Goal: Information Seeking & Learning: Learn about a topic

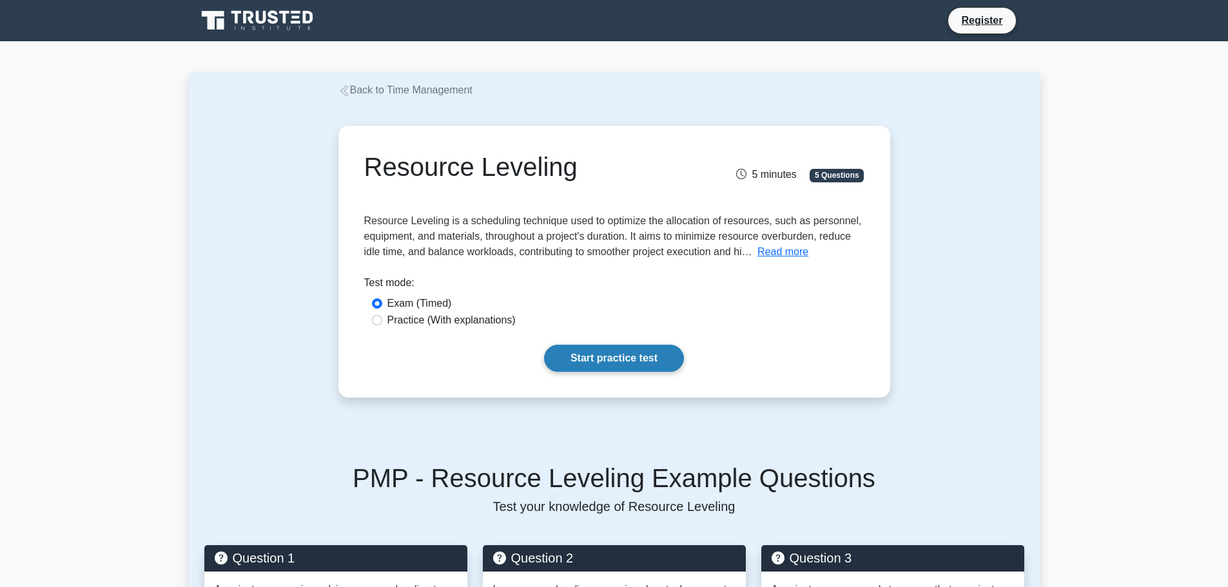
click at [668, 358] on link "Start practice test" at bounding box center [614, 358] width 140 height 27
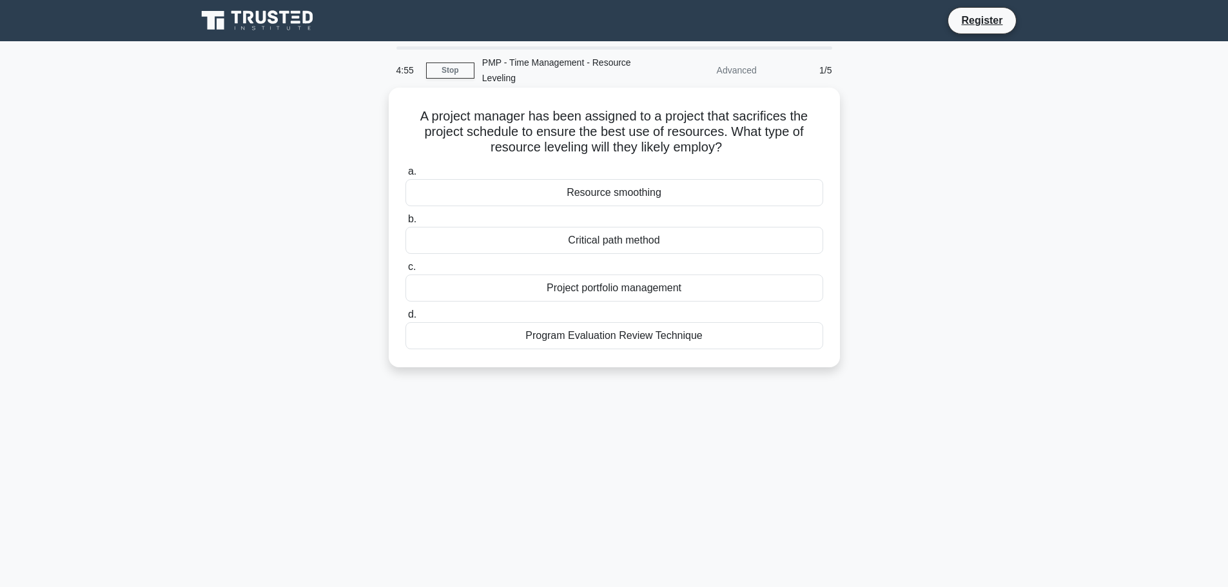
click at [494, 171] on label "a. Resource smoothing" at bounding box center [615, 185] width 418 height 43
click at [406, 171] on input "a. Resource smoothing" at bounding box center [406, 172] width 0 height 8
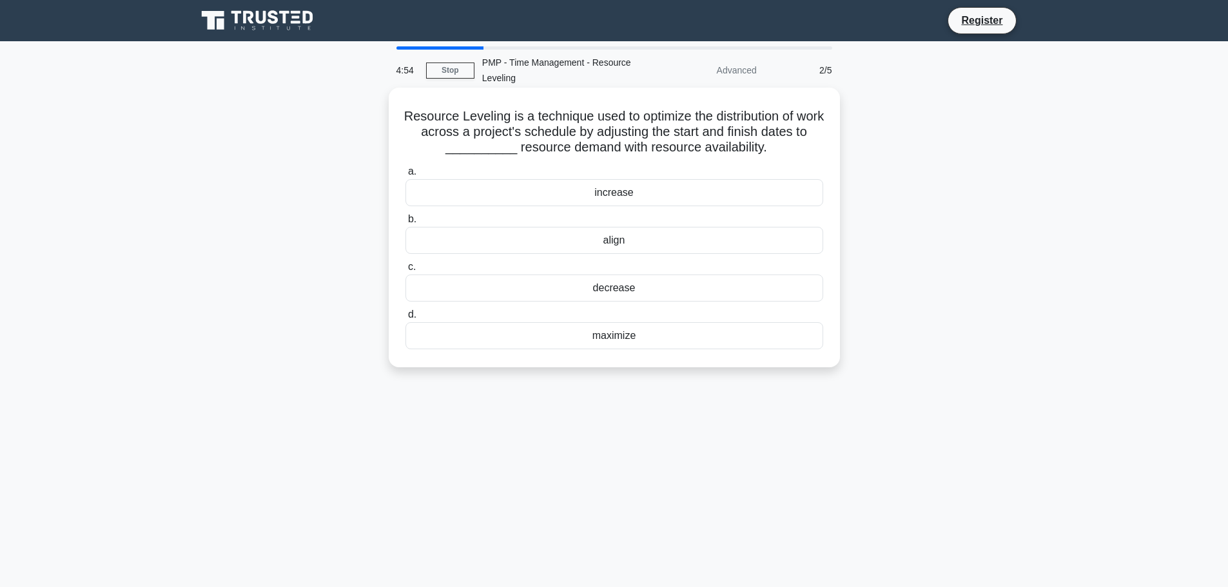
click at [502, 195] on div "increase" at bounding box center [615, 192] width 418 height 27
click at [406, 176] on input "a. increase" at bounding box center [406, 172] width 0 height 8
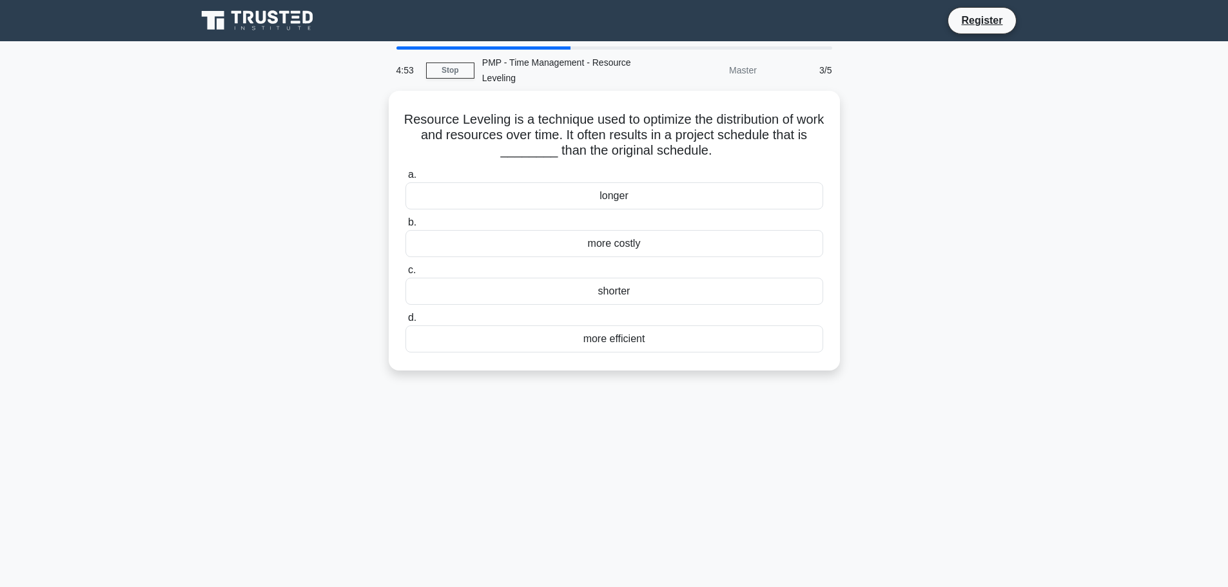
click at [502, 194] on div "longer" at bounding box center [615, 195] width 418 height 27
click at [406, 179] on input "a. longer" at bounding box center [406, 175] width 0 height 8
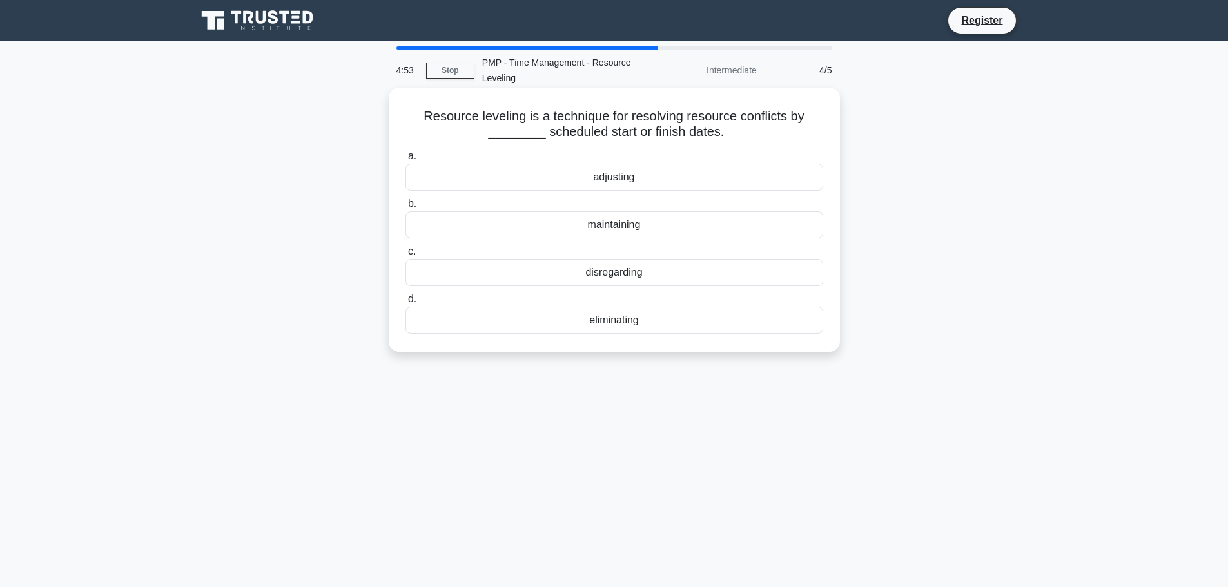
click at [503, 193] on div "a. adjusting b. maintaining c. d." at bounding box center [614, 241] width 433 height 191
click at [503, 177] on div "adjusting" at bounding box center [615, 177] width 418 height 27
click at [406, 161] on input "a. adjusting" at bounding box center [406, 156] width 0 height 8
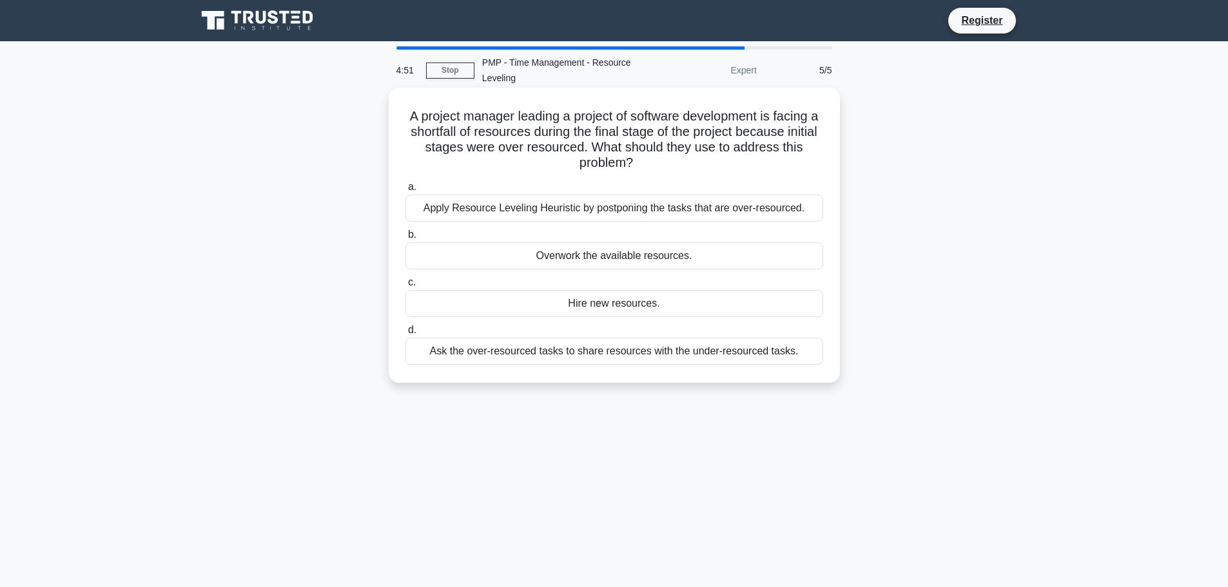
click at [515, 211] on div "Apply Resource Leveling Heuristic by postponing the tasks that are over-resourc…" at bounding box center [615, 208] width 418 height 27
click at [406, 191] on input "a. Apply Resource Leveling Heuristic by postponing the tasks that are over-reso…" at bounding box center [406, 187] width 0 height 8
